Goal: Register for event/course

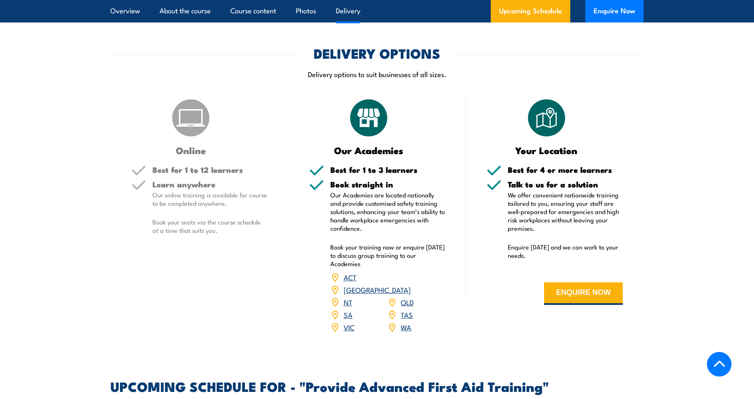
scroll to position [965, 0]
click at [347, 309] on link "SA" at bounding box center [348, 314] width 9 height 10
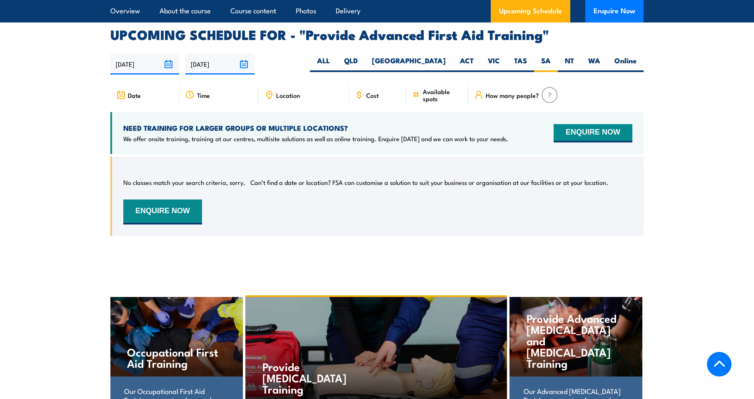
scroll to position [1316, 0]
